Goal: Information Seeking & Learning: Compare options

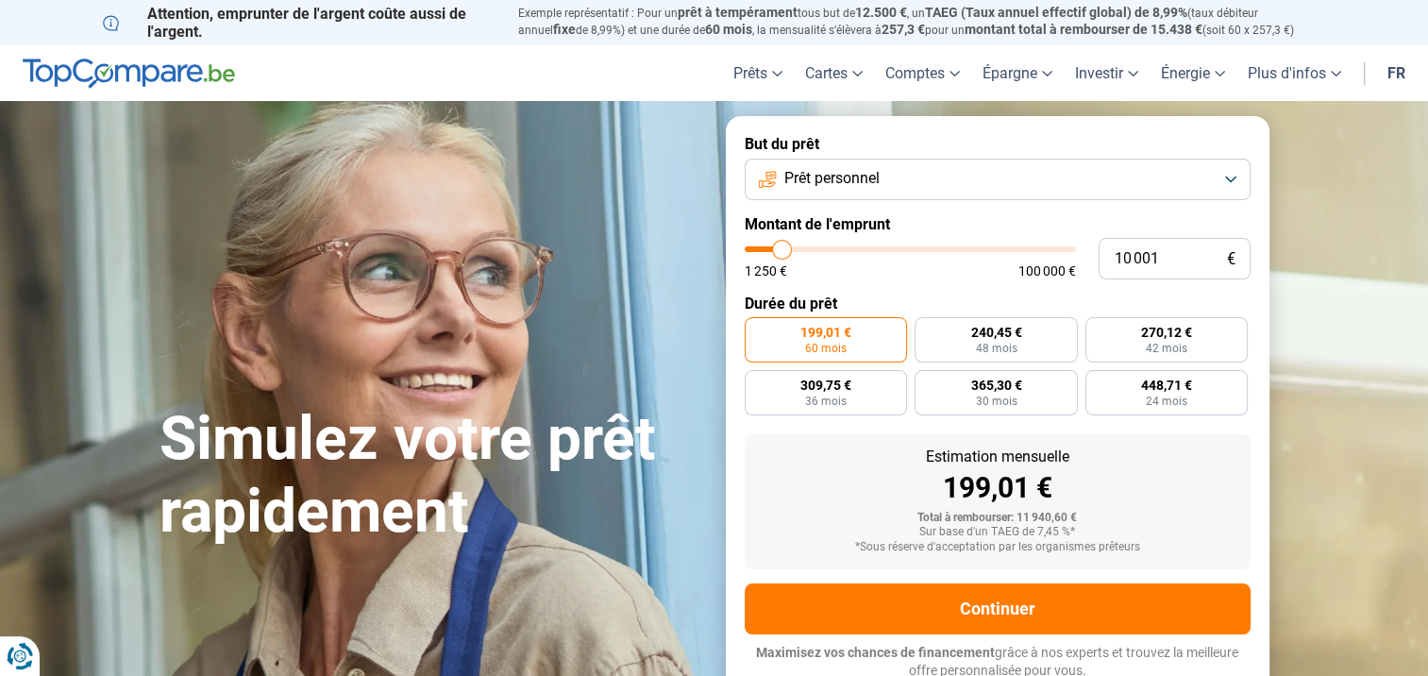
type input "9 500"
type input "9500"
type input "9 750"
type input "9750"
type input "10 000"
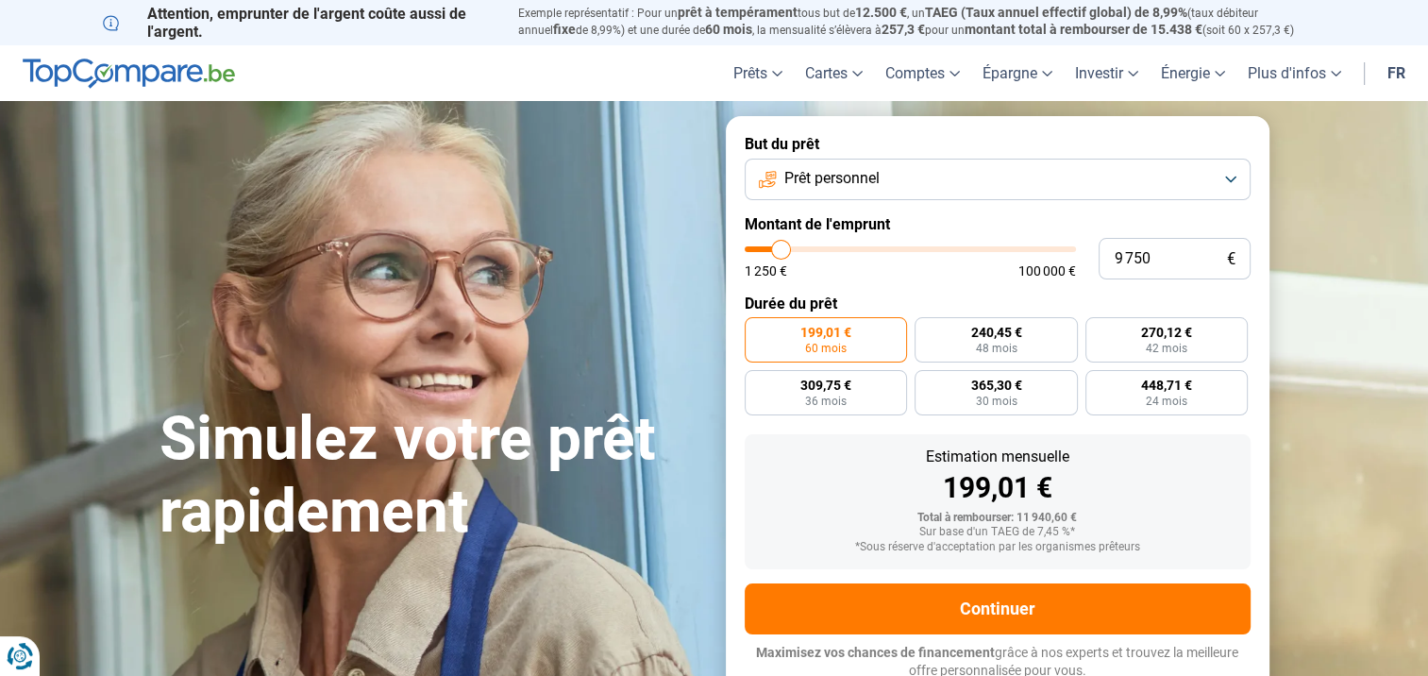
type input "10000"
type input "10 250"
type input "10250"
type input "10 500"
type input "10500"
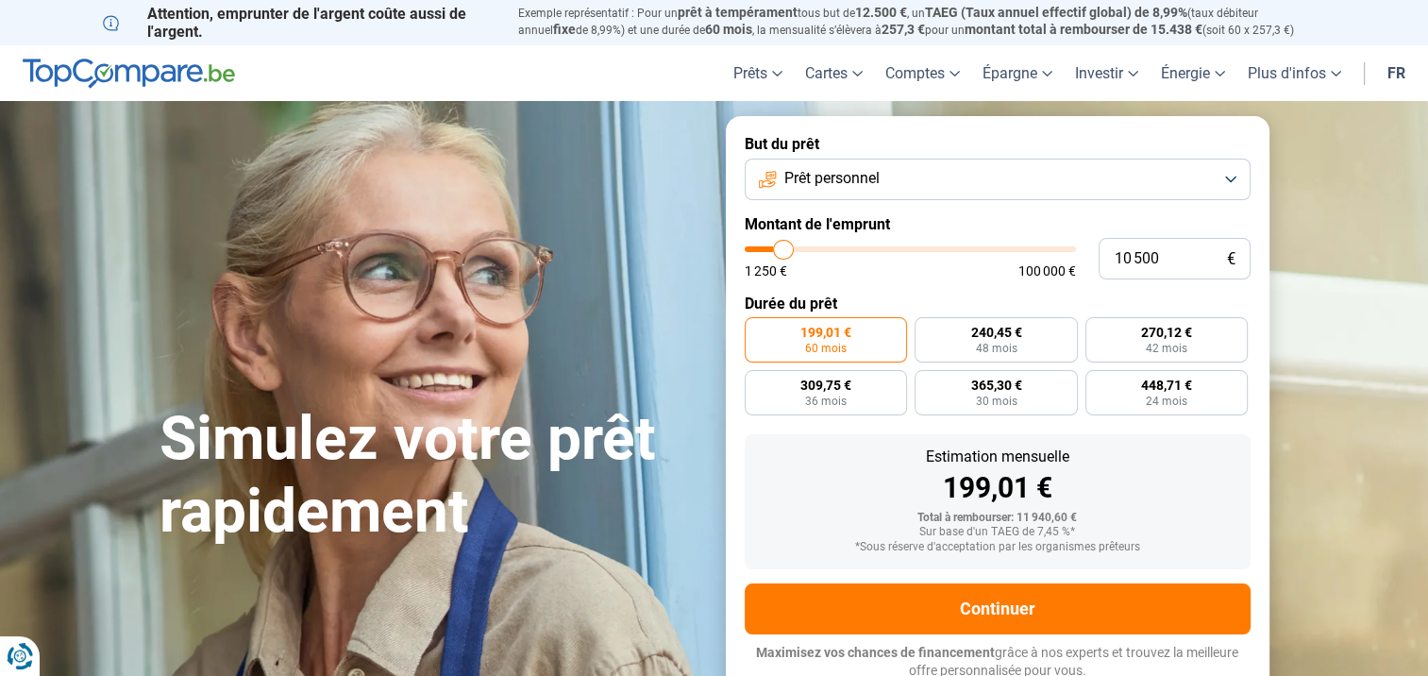
type input "10 750"
type input "10750"
type input "11 000"
type input "11000"
type input "11 250"
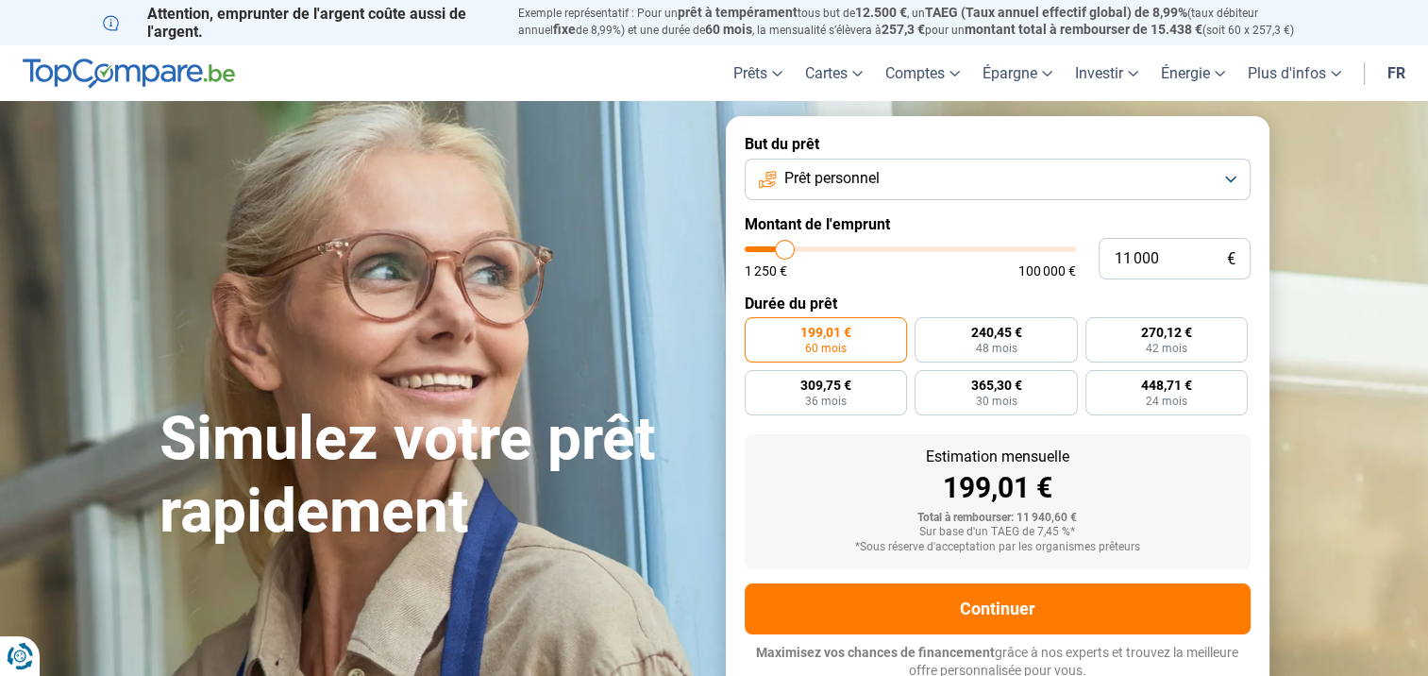
type input "11250"
type input "11 500"
type input "11500"
type input "11 750"
type input "11750"
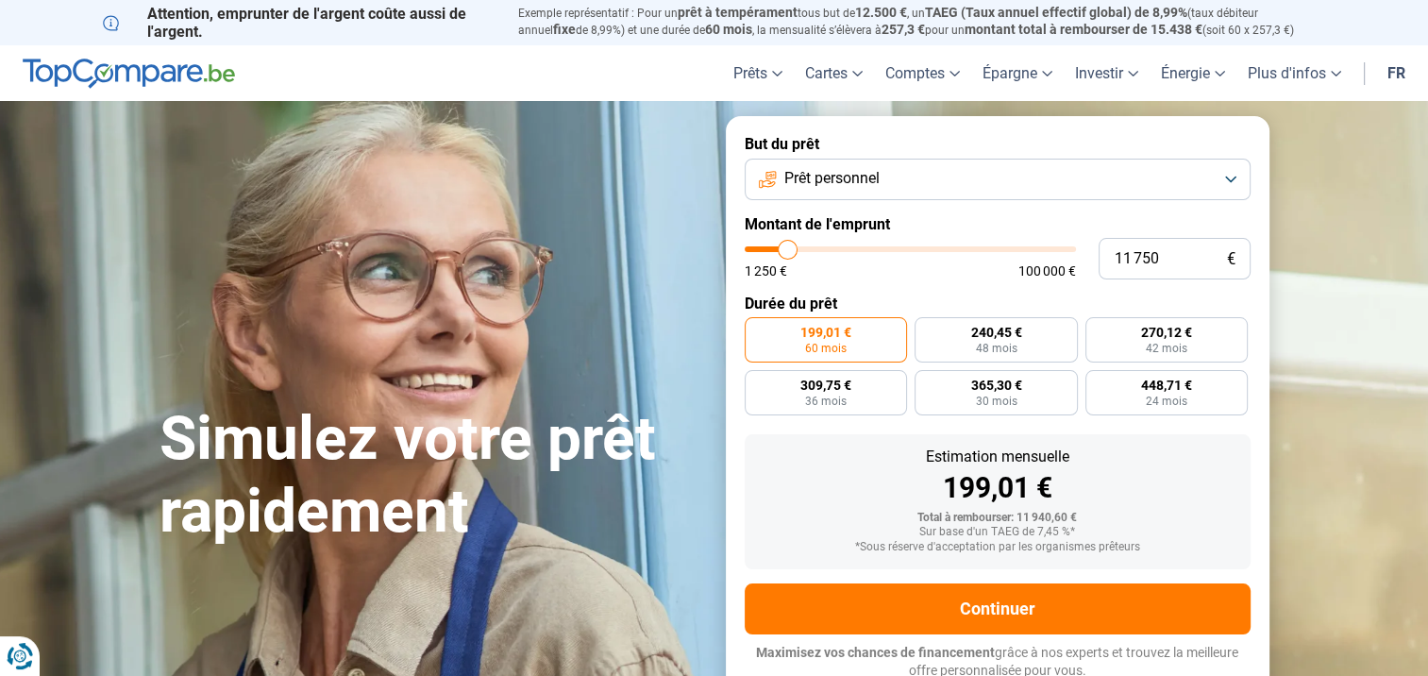
type input "12 000"
type input "12000"
type input "12 250"
type input "12250"
type input "12 500"
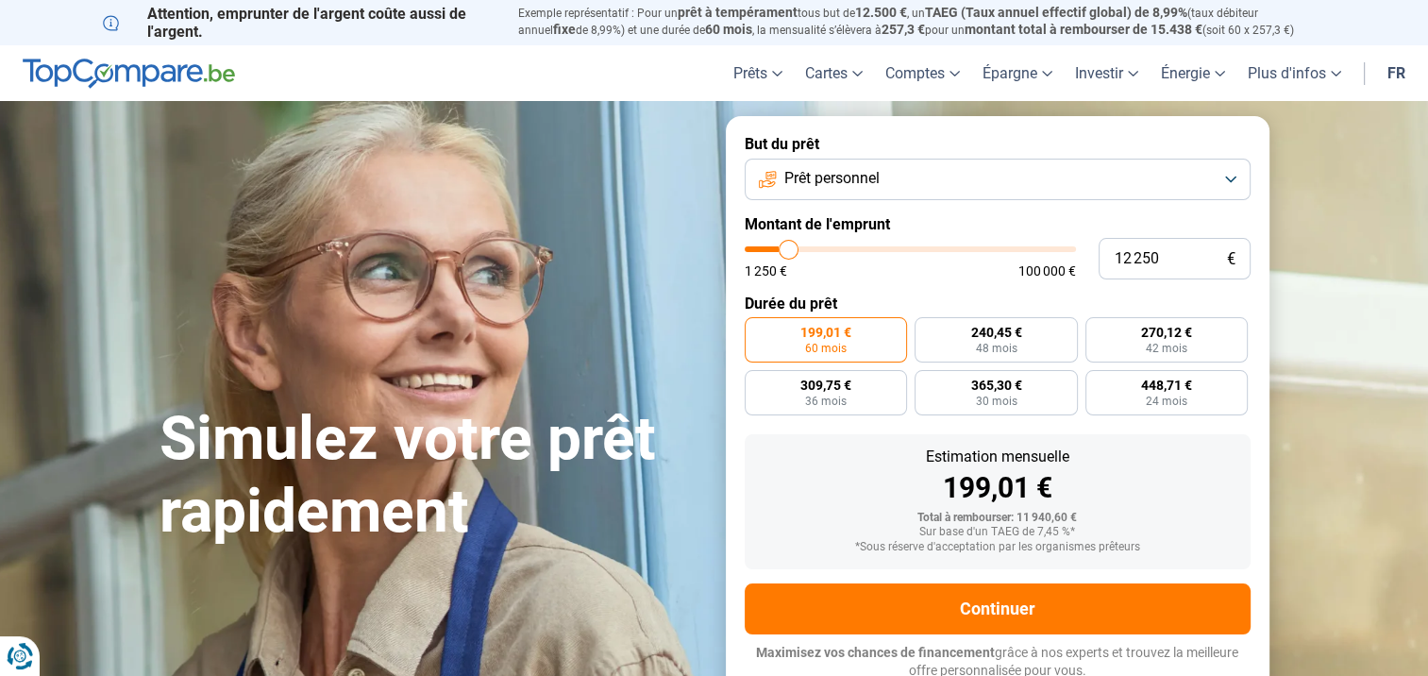
type input "12500"
type input "12 750"
type input "12750"
type input "13 000"
type input "13000"
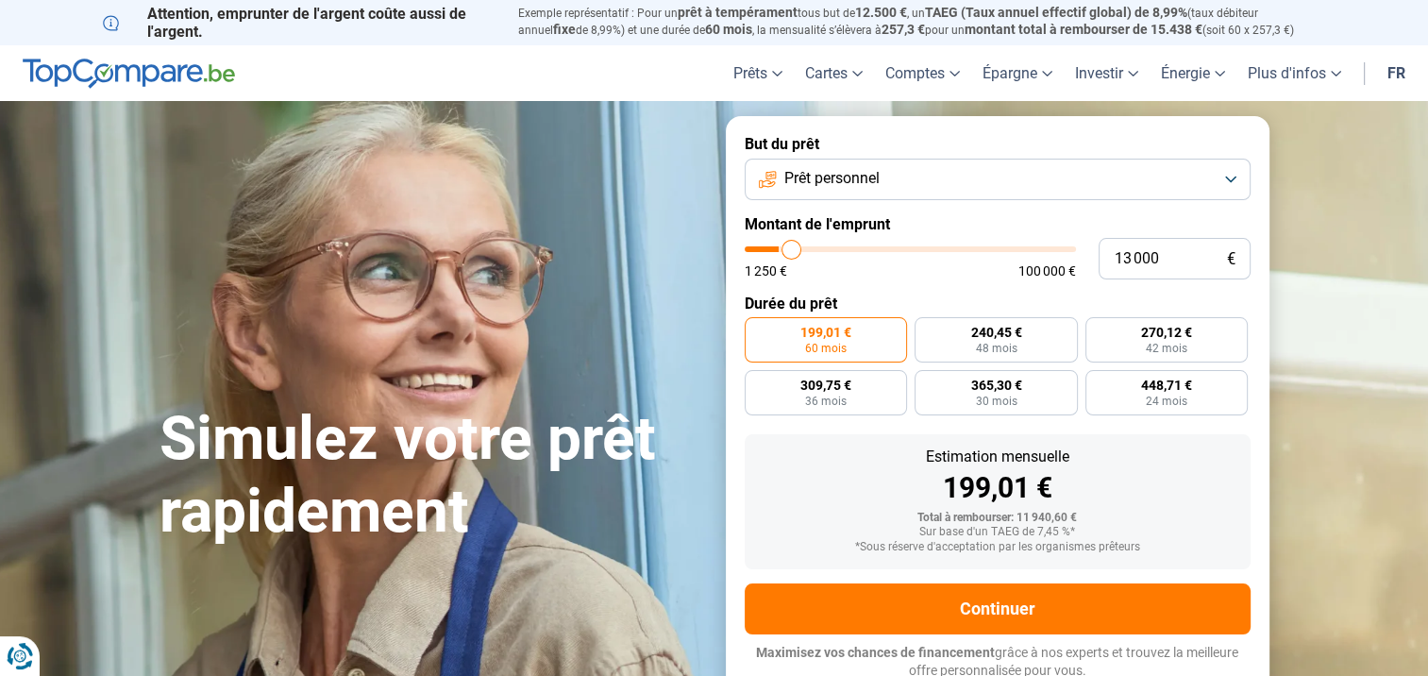
type input "13 250"
type input "13250"
type input "13 500"
type input "13500"
type input "13 750"
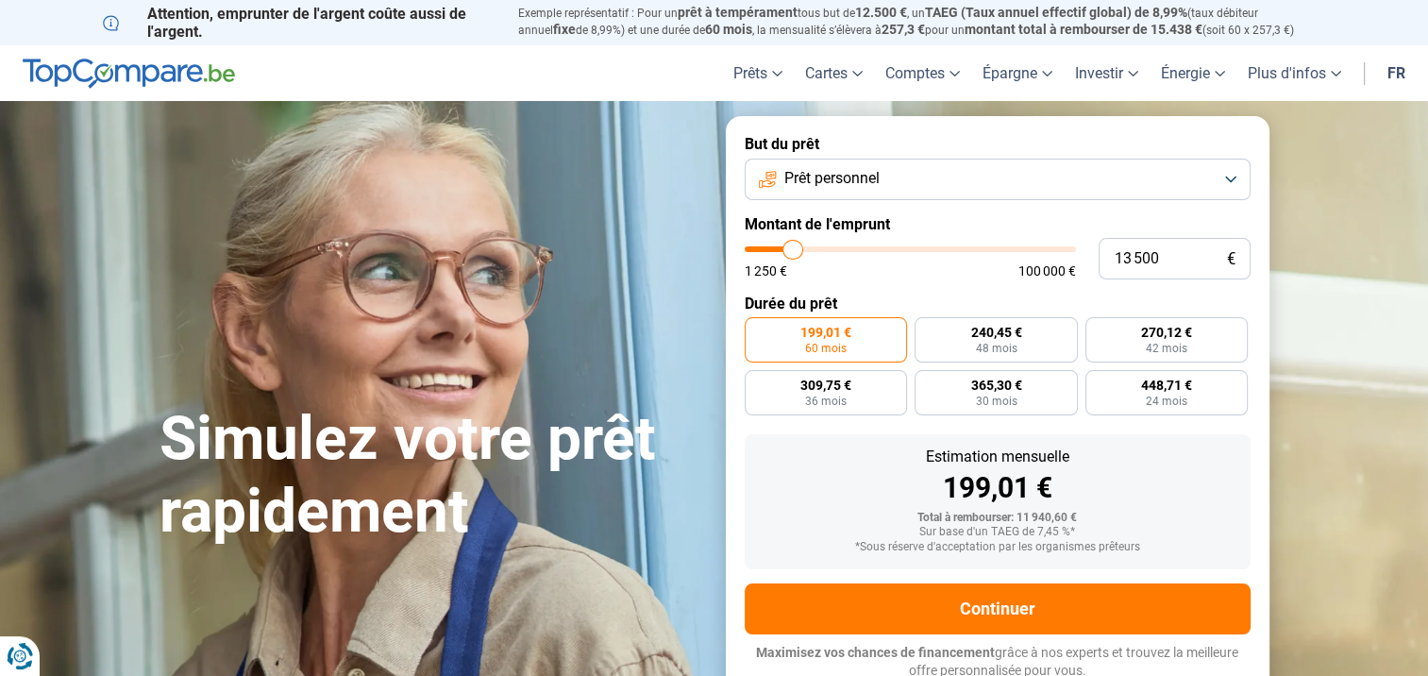
type input "13750"
type input "14 000"
type input "14000"
type input "14 250"
type input "14250"
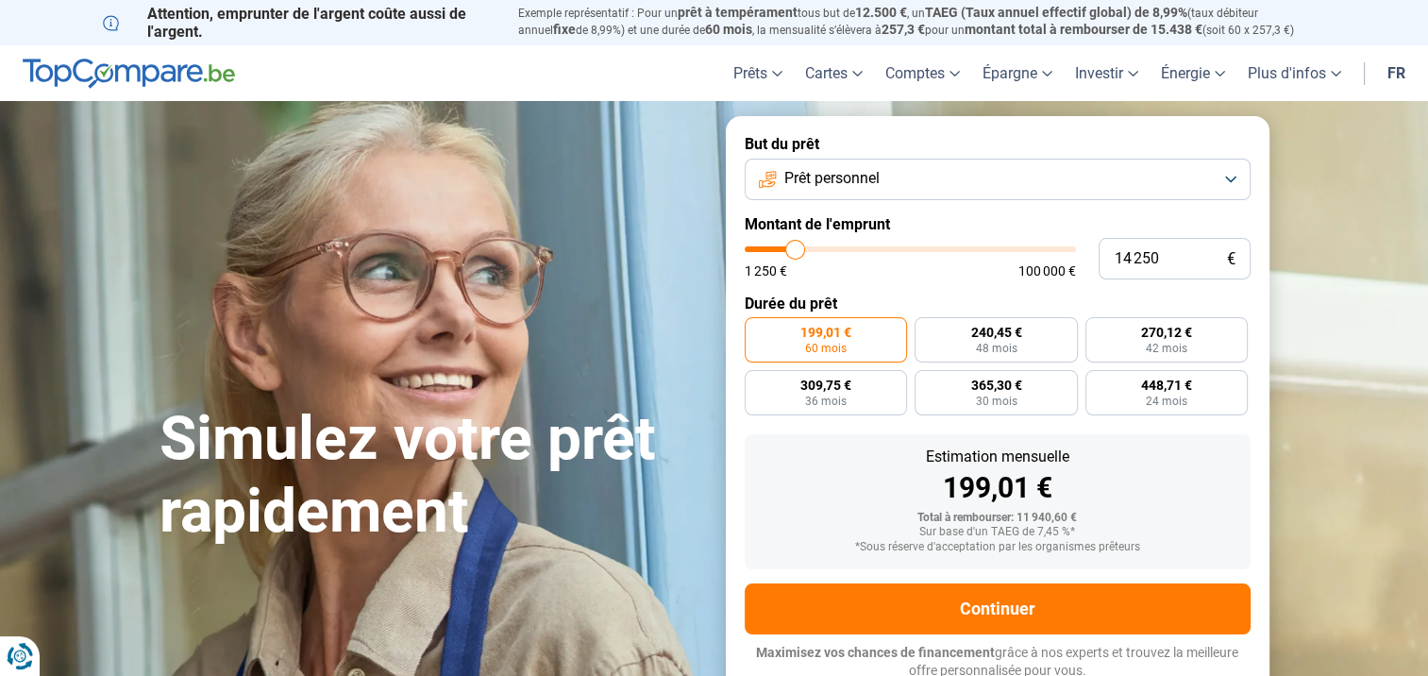
type input "14 500"
type input "14500"
type input "14 750"
type input "14750"
type input "15 000"
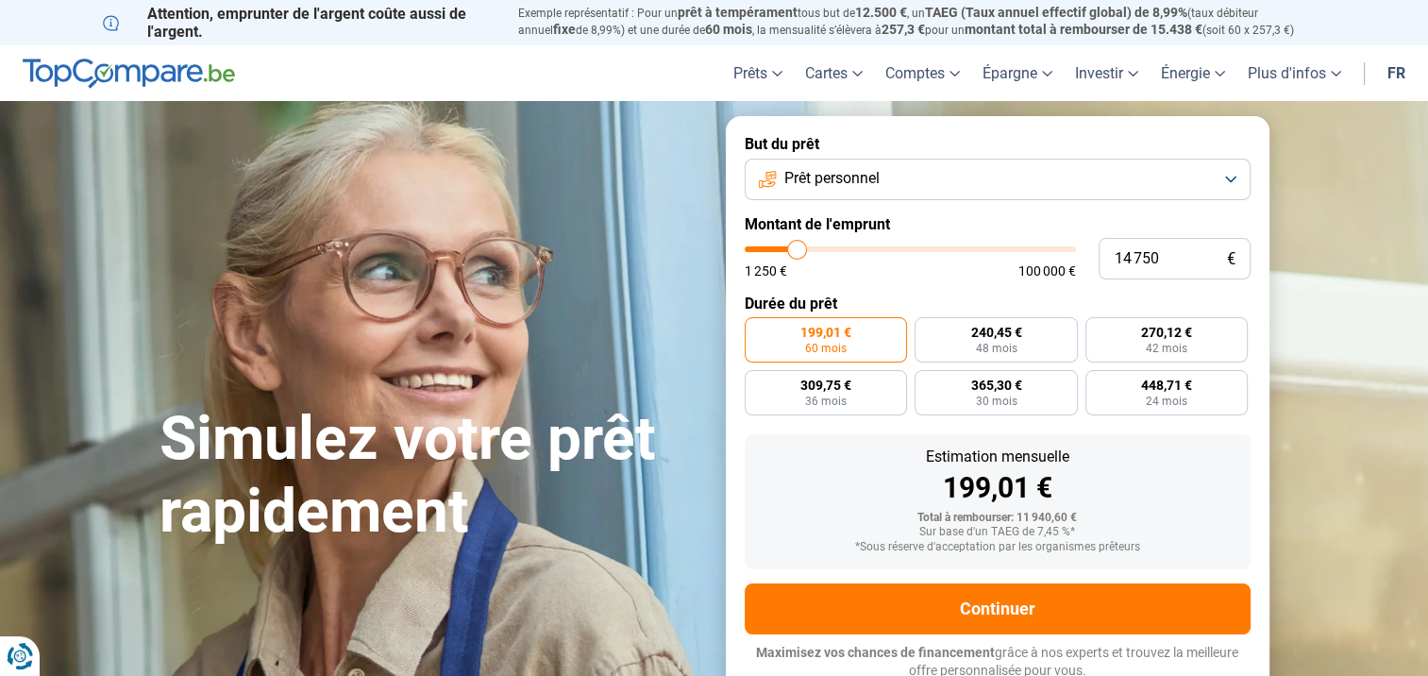
type input "15000"
type input "15 250"
type input "15250"
type input "15 500"
type input "15500"
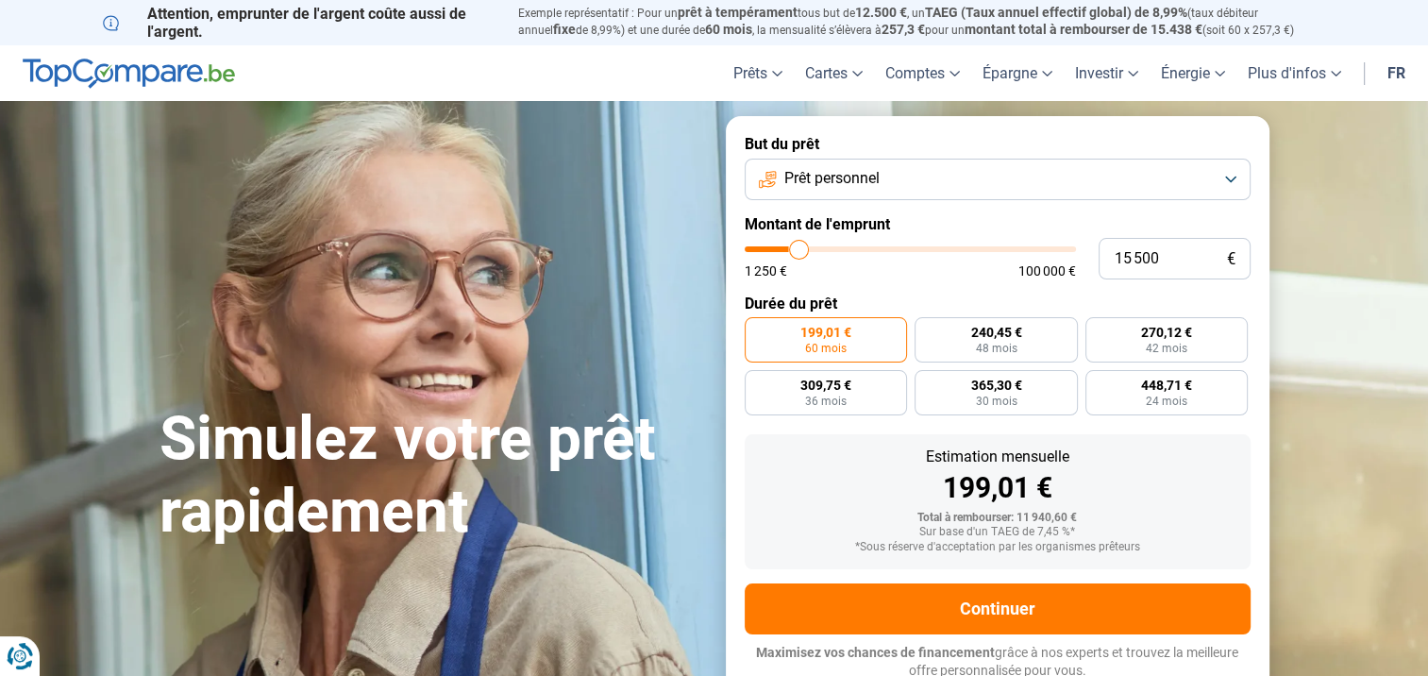
type input "15 750"
type input "15750"
type input "16 000"
type input "16000"
type input "16 250"
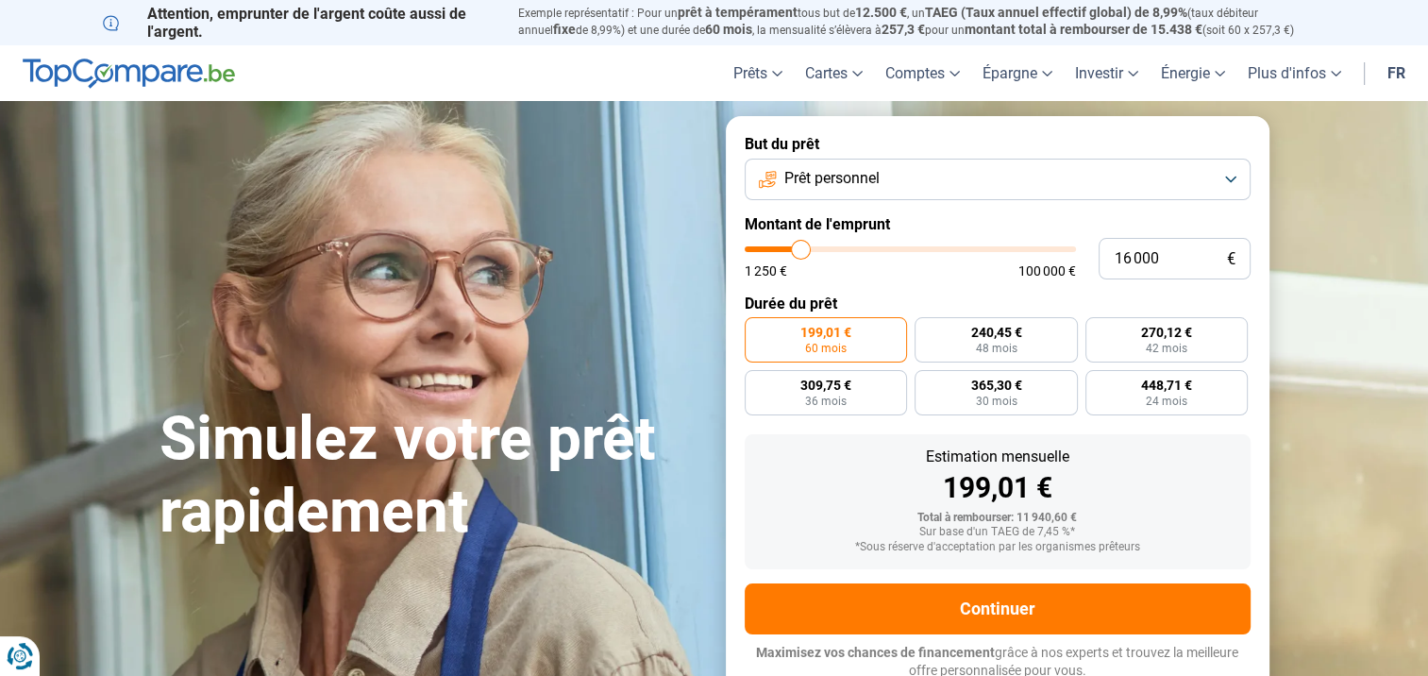
type input "16250"
type input "16 500"
type input "16500"
type input "16 750"
type input "16750"
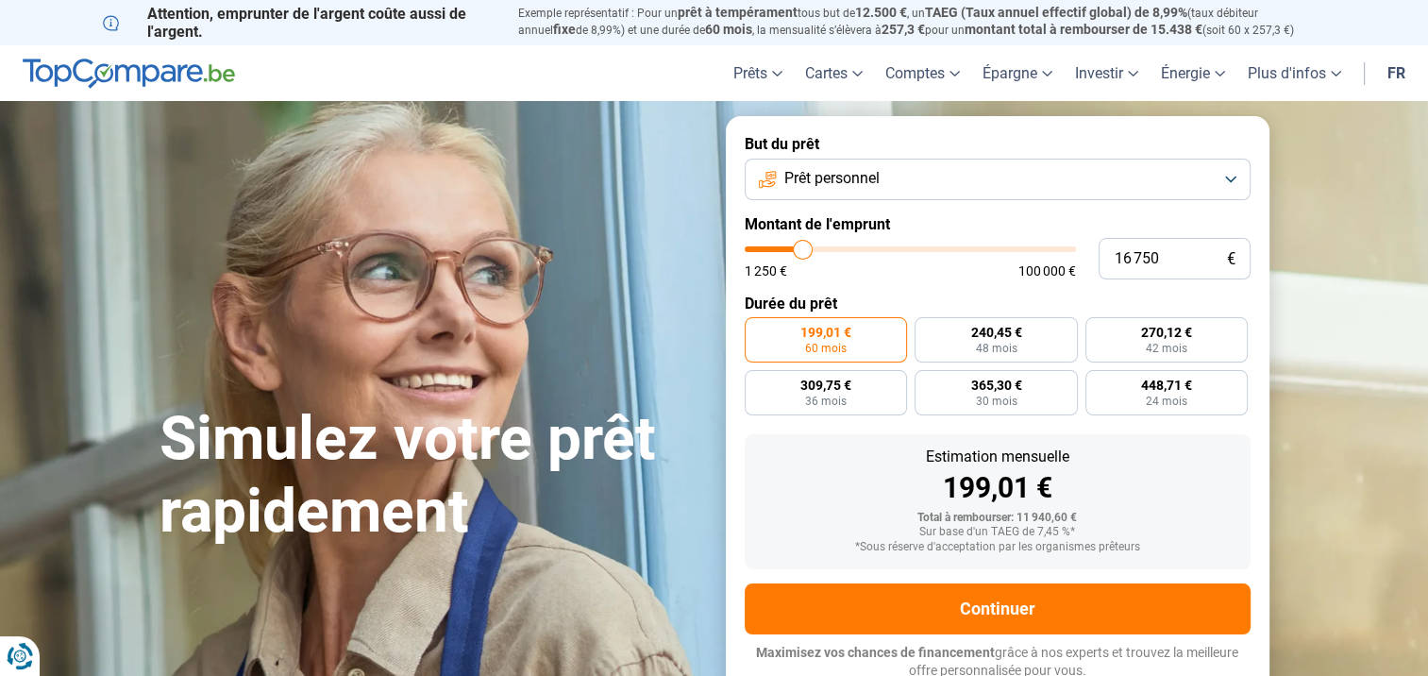
type input "17 000"
type input "17000"
type input "17 250"
type input "17250"
type input "17 500"
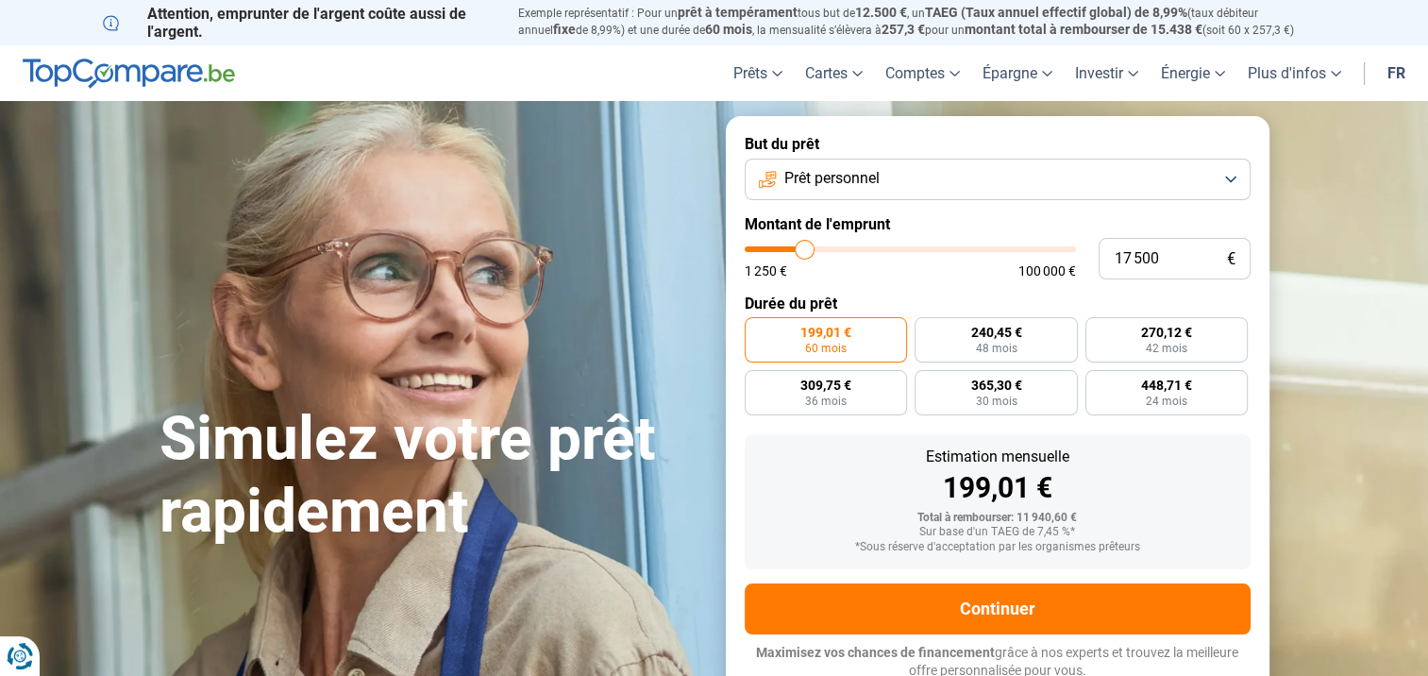
type input "17500"
type input "17 750"
type input "17750"
type input "18 000"
drag, startPoint x: 781, startPoint y: 248, endPoint x: 807, endPoint y: 253, distance: 25.9
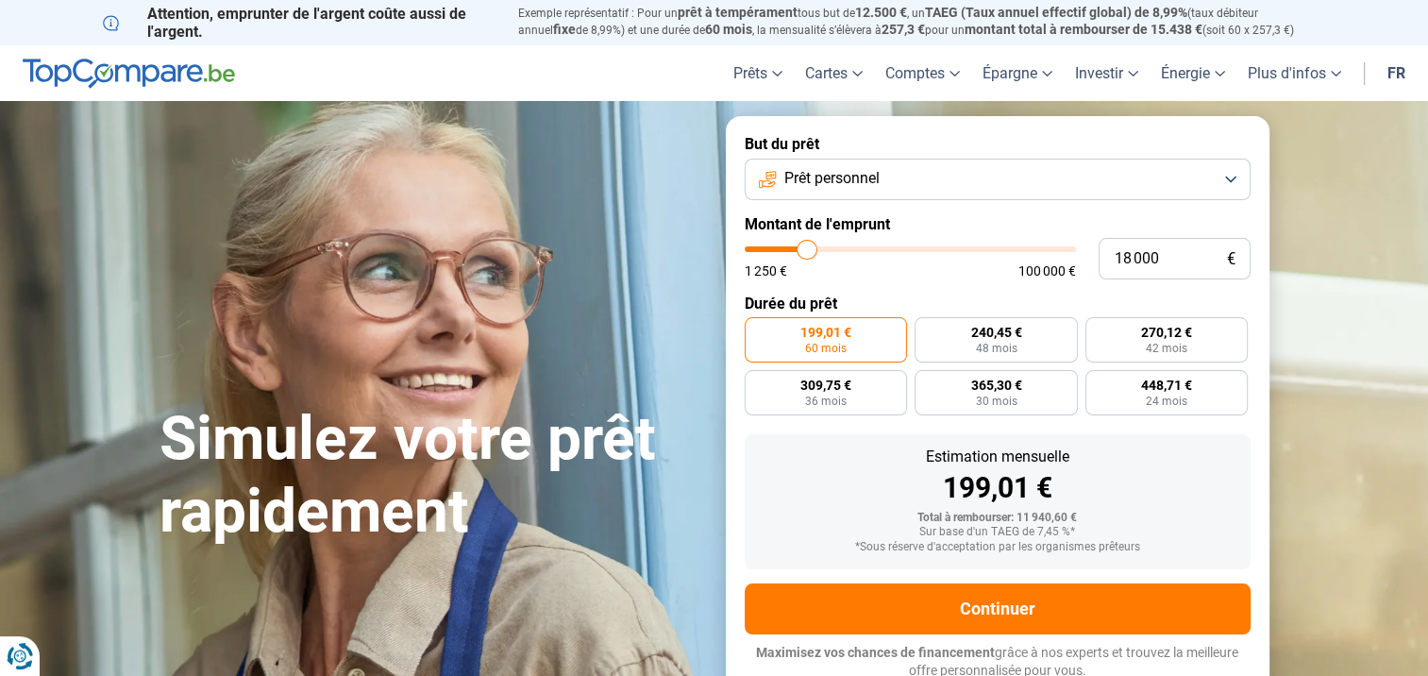
type input "18000"
click at [807, 252] on input "range" at bounding box center [910, 249] width 331 height 6
radio input "false"
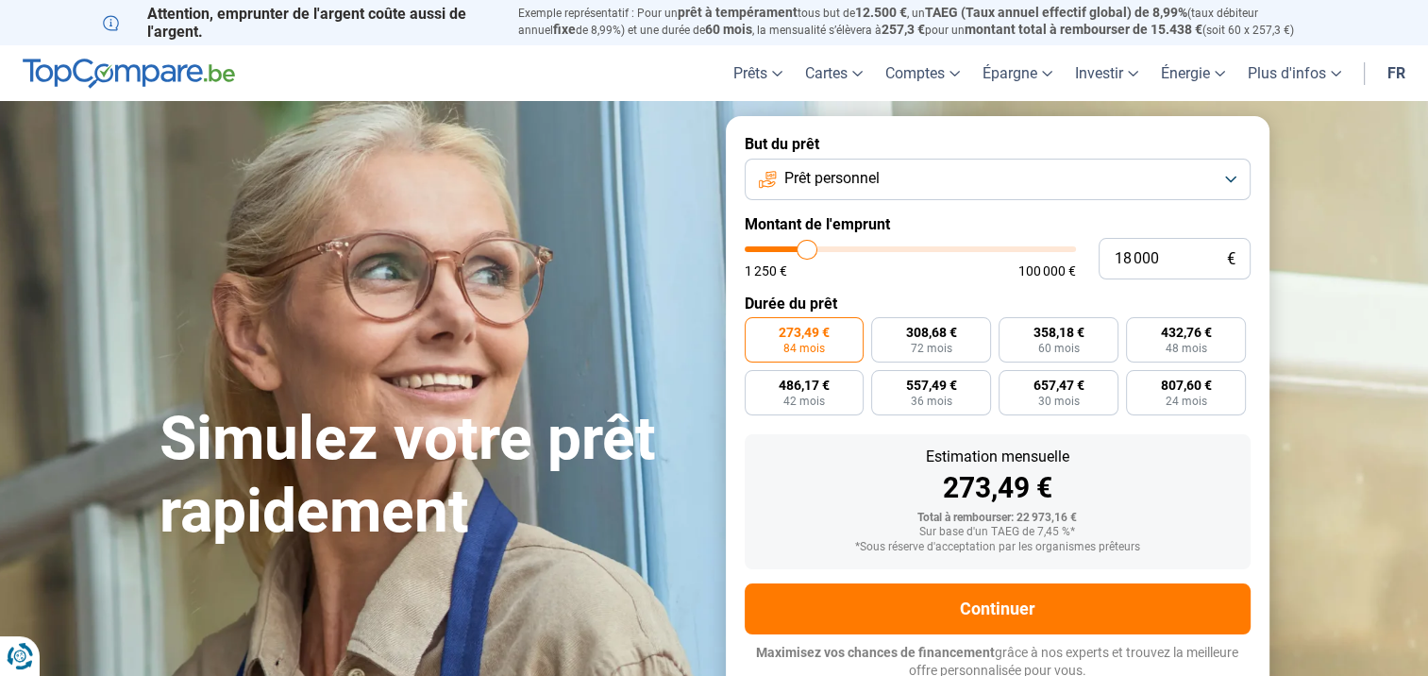
scroll to position [6, 0]
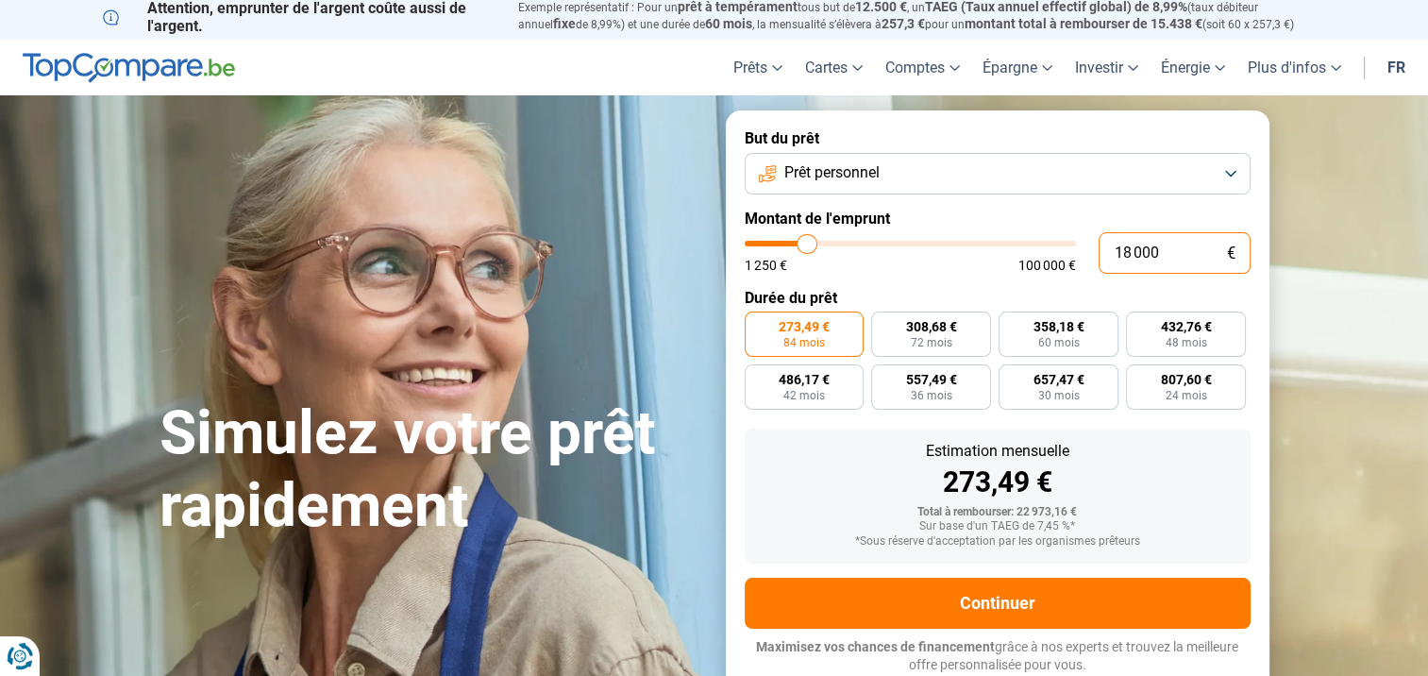
click at [1167, 252] on input "18 000" at bounding box center [1175, 253] width 152 height 42
type input "1 800"
type input "1750"
type input "180"
type input "1250"
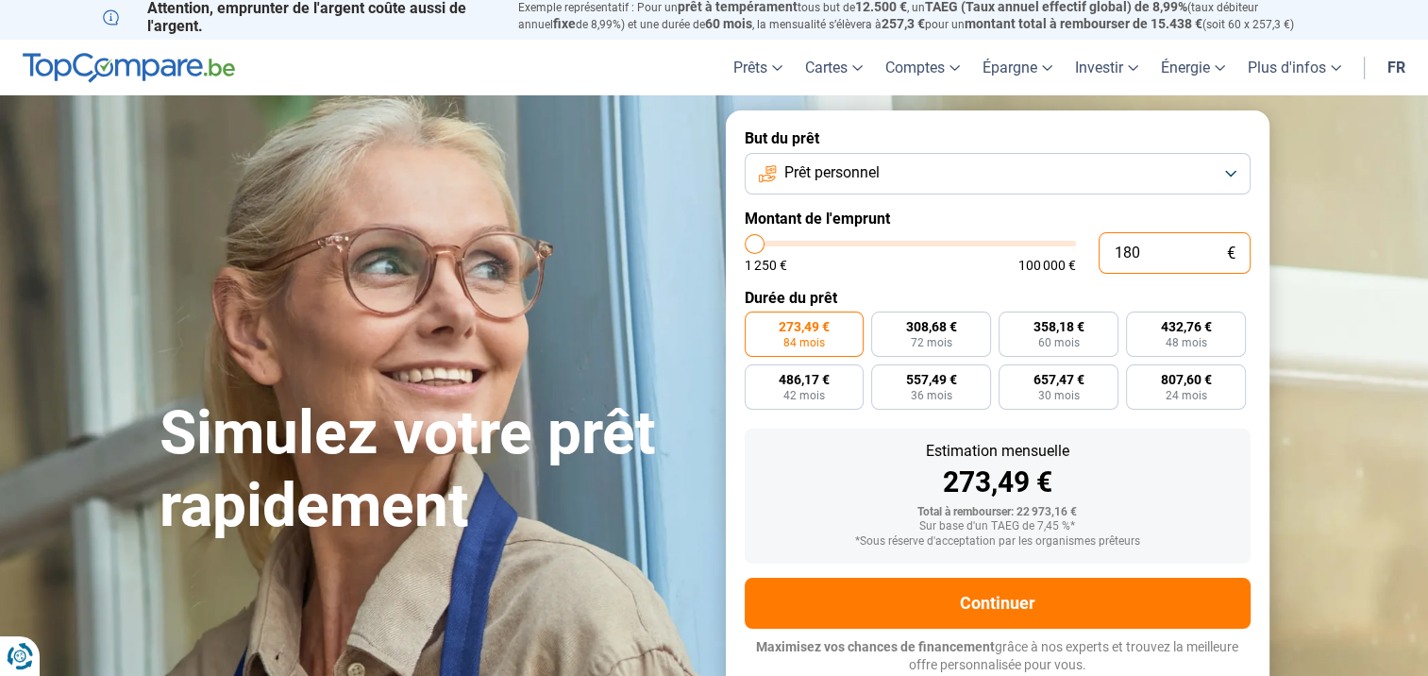
type input "18"
type input "1250"
type input "1"
type input "1250"
type input "0"
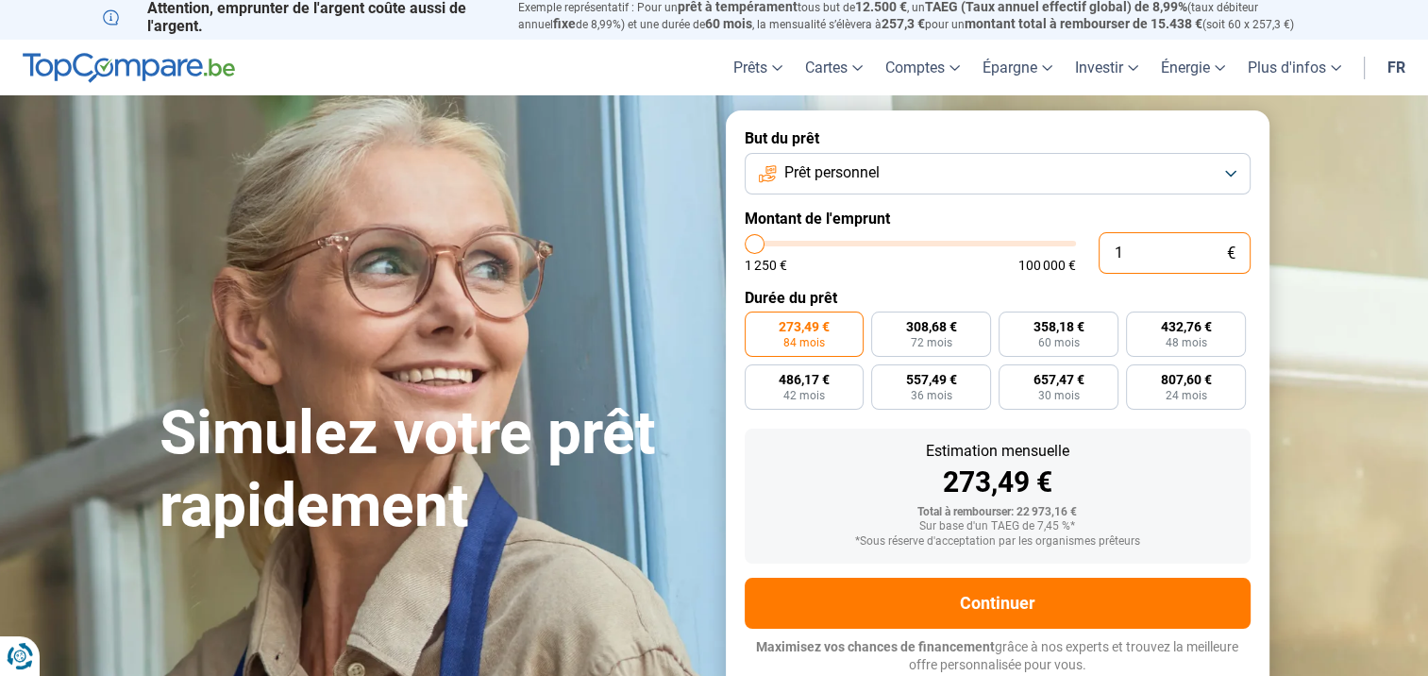
type input "1250"
type input "3"
type input "1250"
type input "30"
type input "1250"
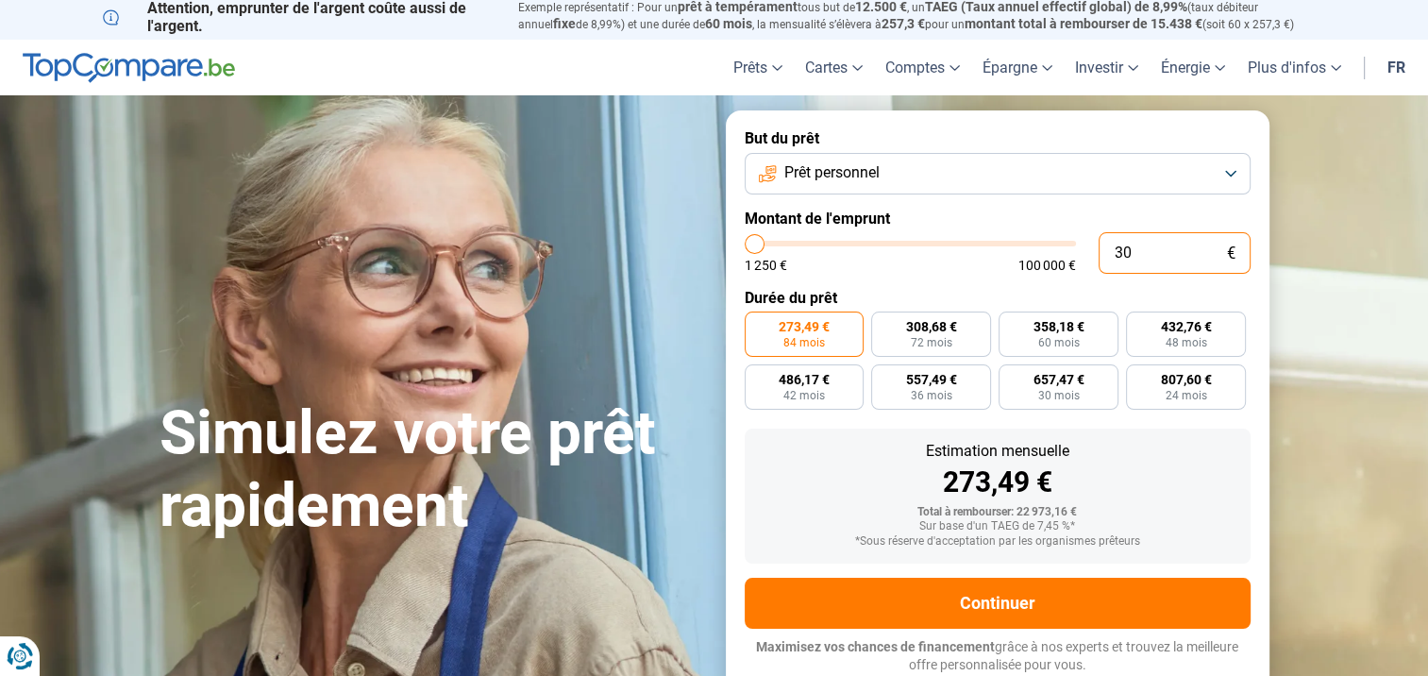
type input "300"
type input "1250"
type input "3 000"
type input "3000"
radio input "true"
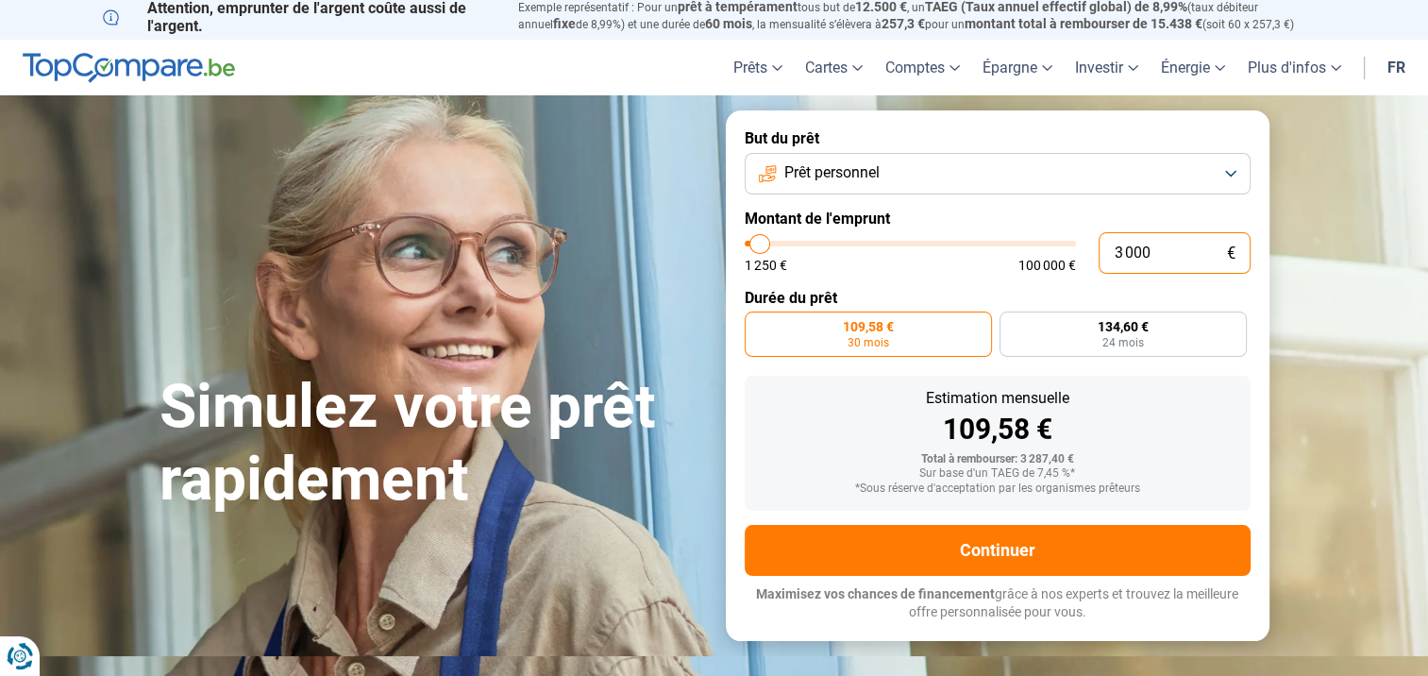
scroll to position [0, 0]
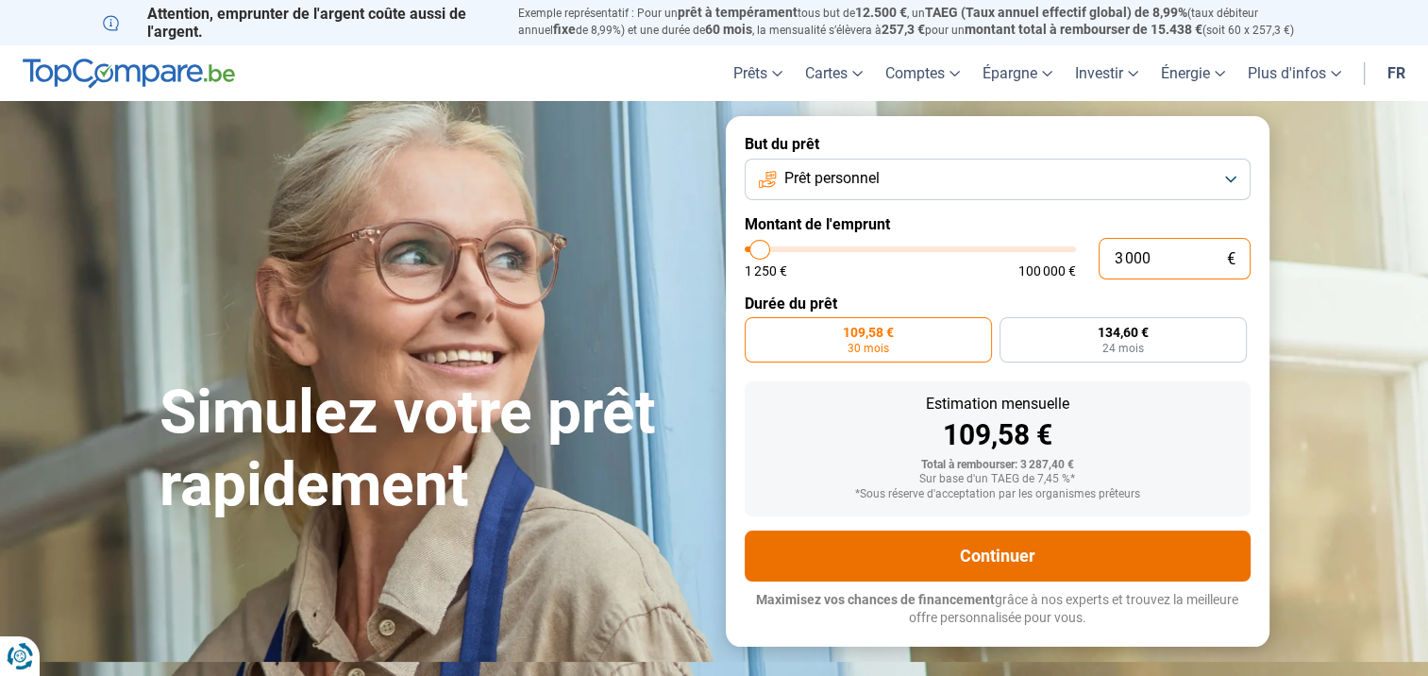
type input "3 000"
click at [986, 553] on button "Continuer" at bounding box center [998, 555] width 506 height 51
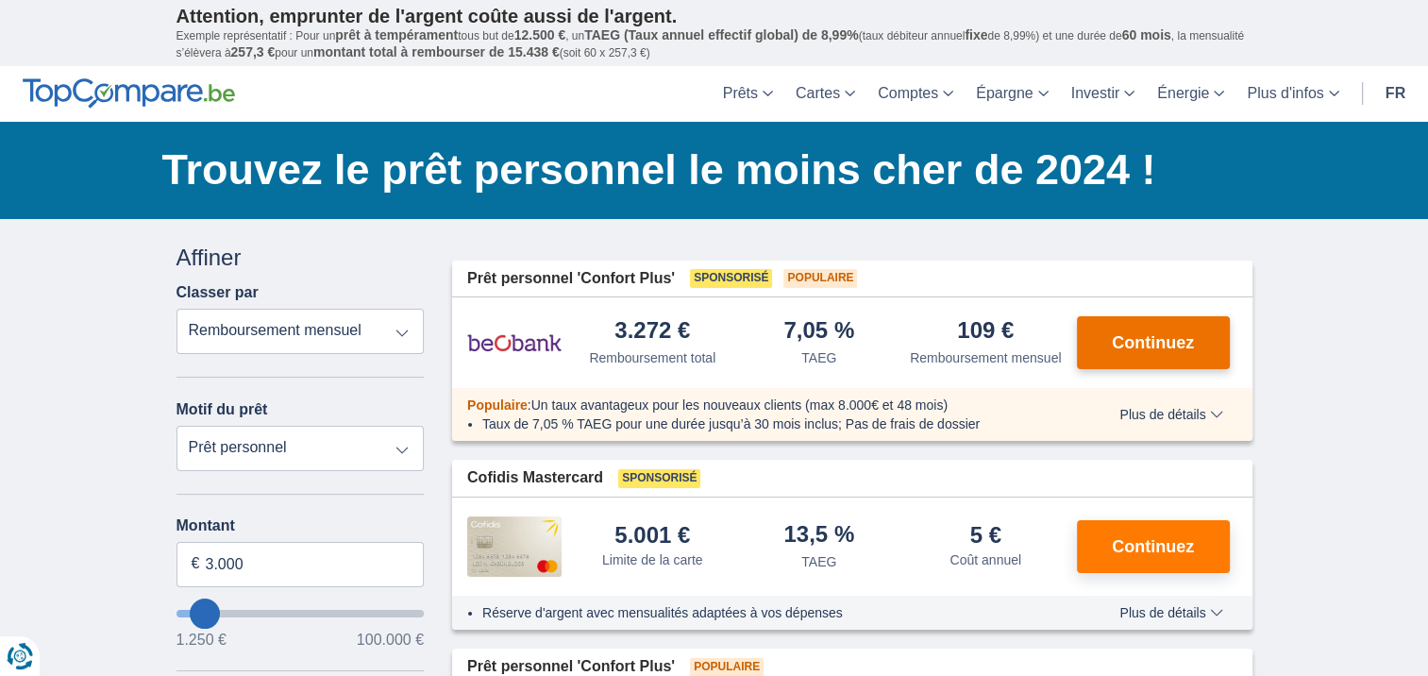
click at [1129, 334] on span "Continuez" at bounding box center [1153, 342] width 82 height 17
